Goal: Information Seeking & Learning: Learn about a topic

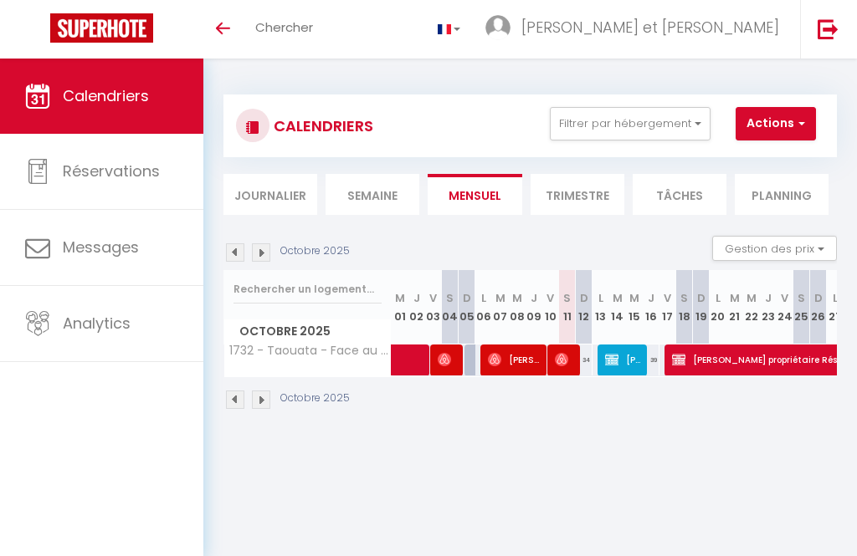
click at [836, 32] on img at bounding box center [827, 28] width 21 height 21
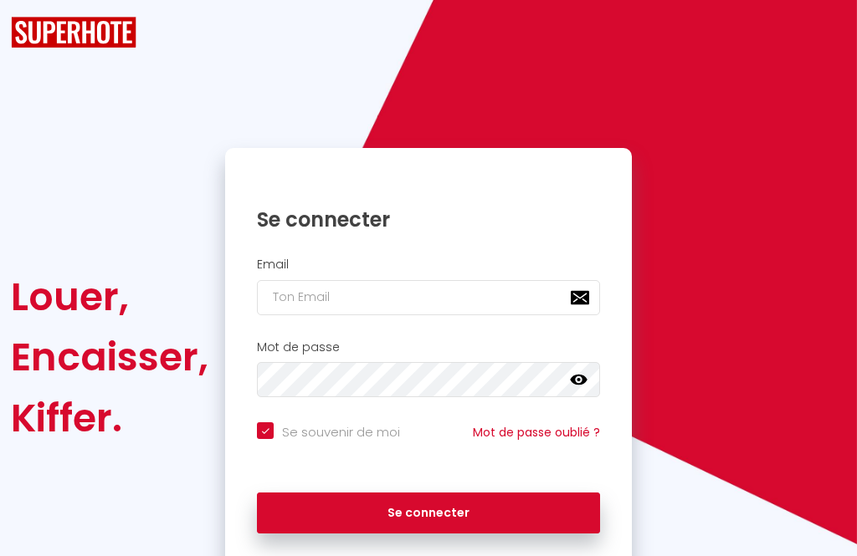
checkbox input "true"
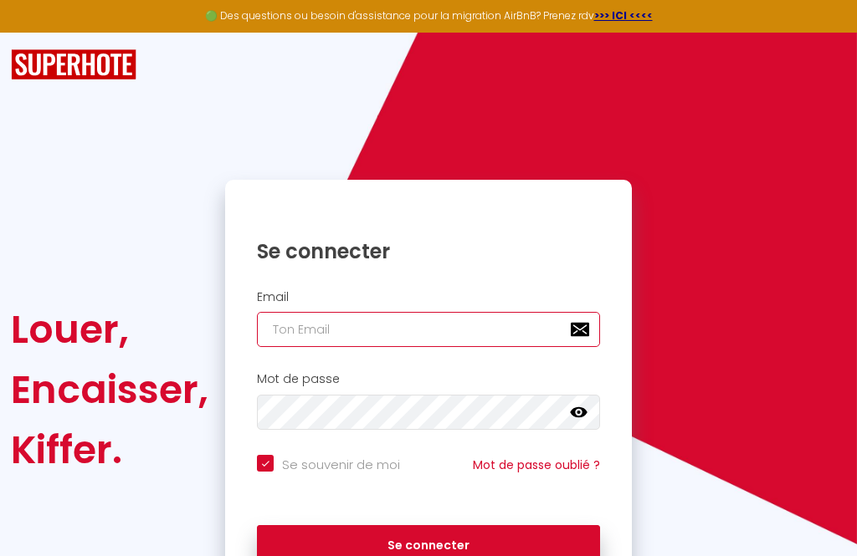
click at [376, 312] on input "email" at bounding box center [428, 329] width 343 height 35
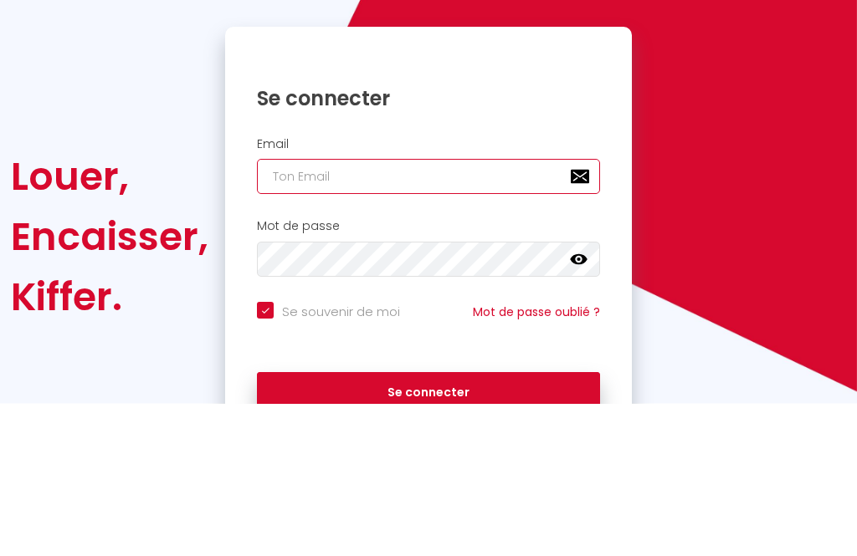
type input "[EMAIL_ADDRESS][DOMAIN_NAME]"
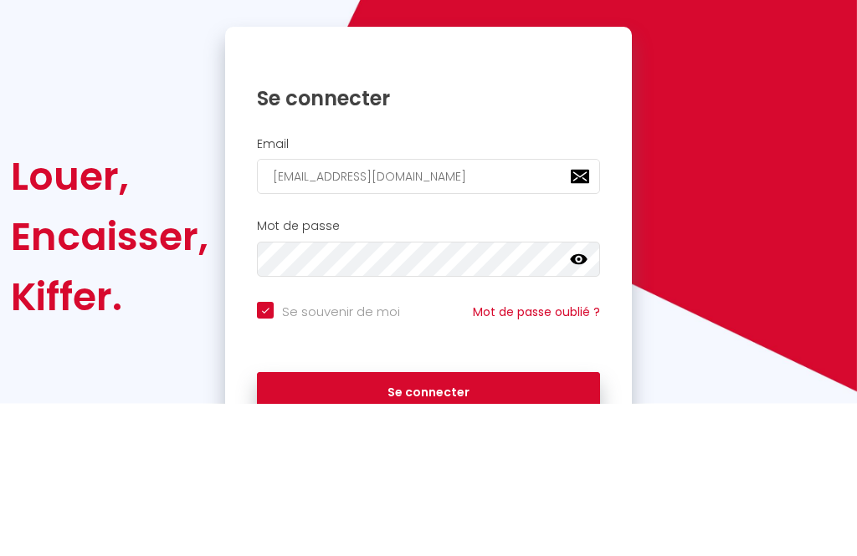
click at [428, 525] on button "Se connecter" at bounding box center [428, 546] width 343 height 42
checkbox input "true"
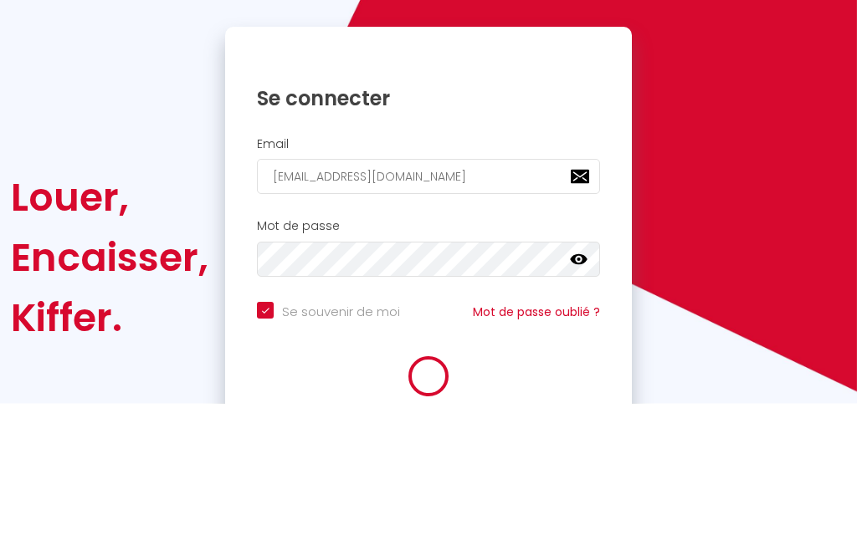
scroll to position [91, 0]
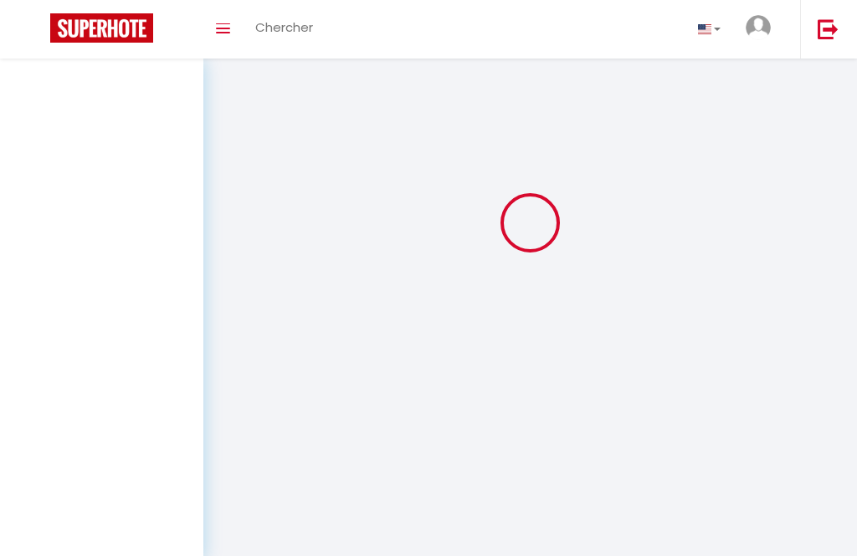
scroll to position [54, 0]
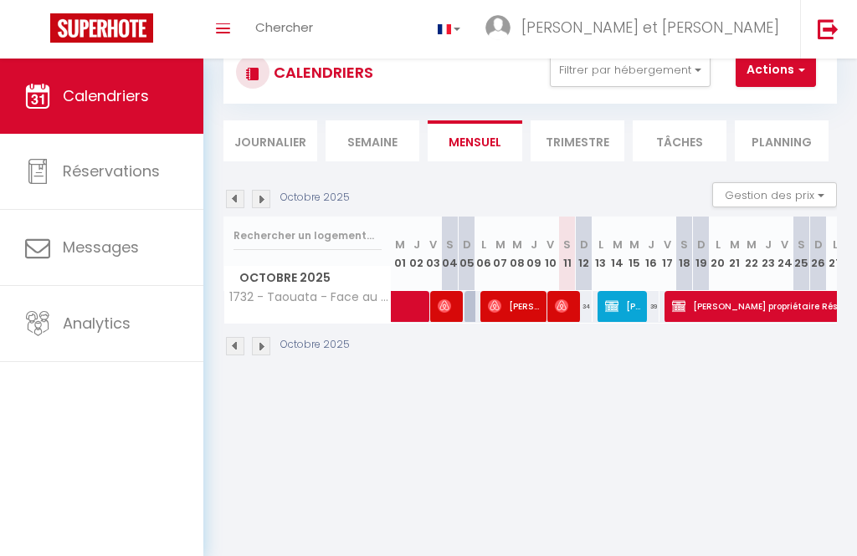
click at [120, 327] on span "Analytics" at bounding box center [97, 323] width 68 height 21
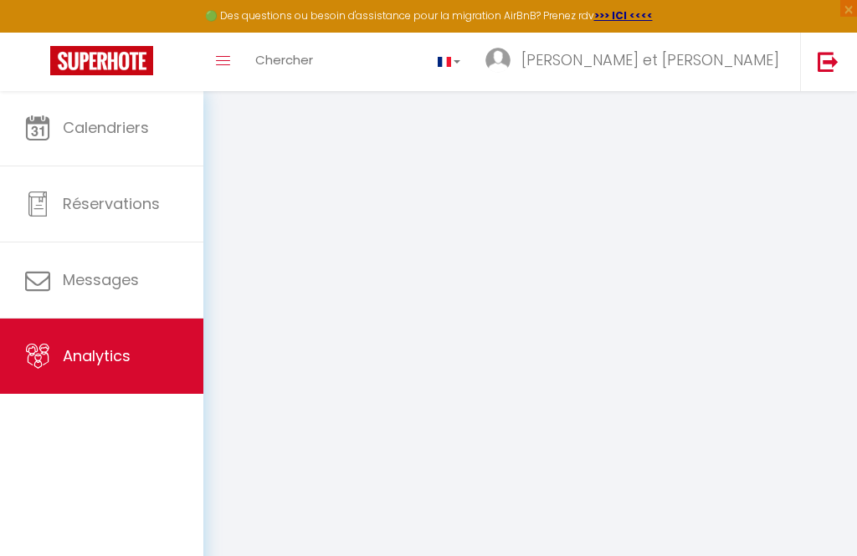
select select "2025"
select select "10"
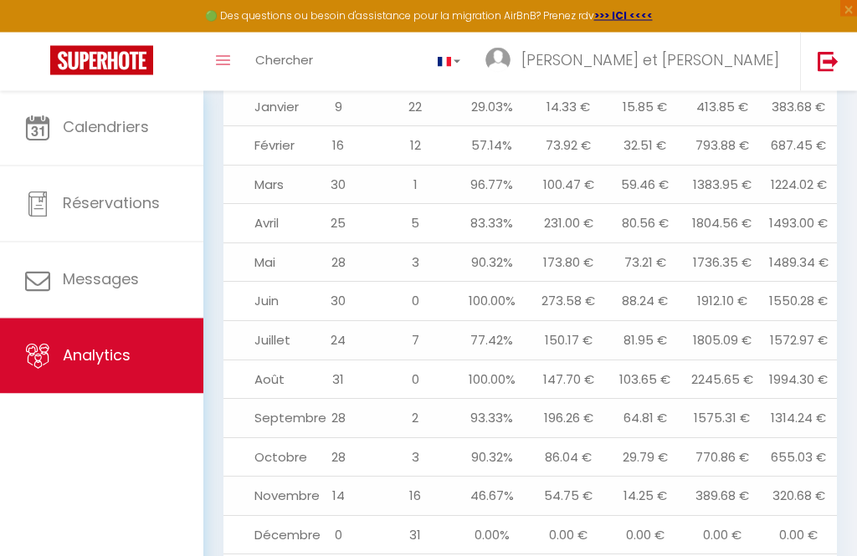
scroll to position [2005, 0]
